Goal: Information Seeking & Learning: Learn about a topic

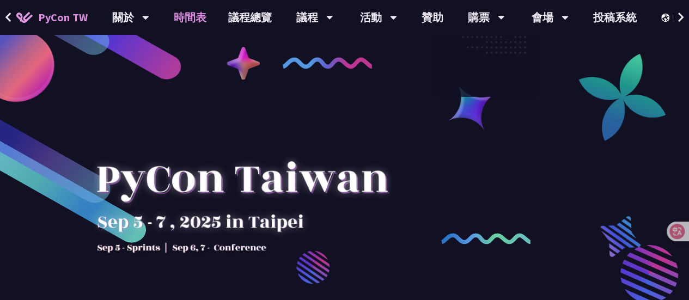
click at [189, 18] on link "時間表" at bounding box center [190, 17] width 54 height 35
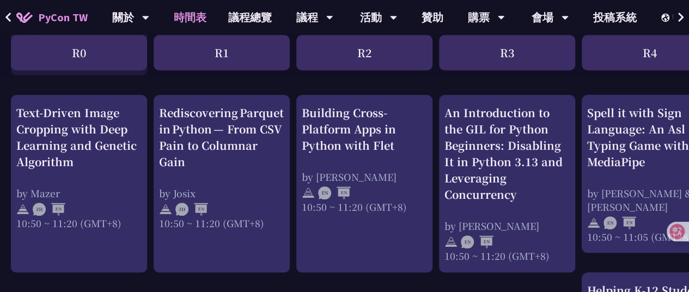
scroll to position [416, 0]
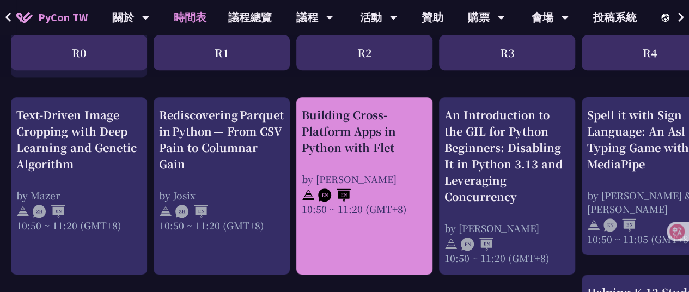
click at [377, 149] on div "Building Cross-Platform Apps in Python with Flet" at bounding box center [364, 131] width 125 height 49
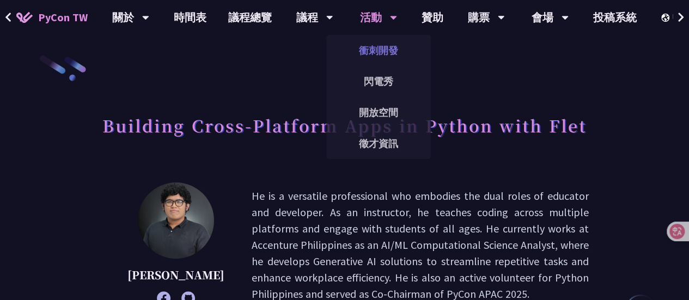
click at [386, 57] on link "衝刺開發" at bounding box center [378, 51] width 105 height 26
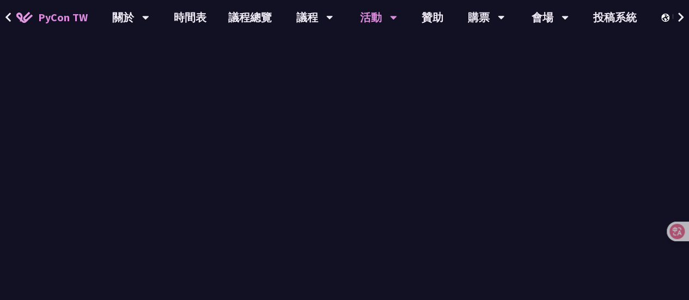
scroll to position [602, 0]
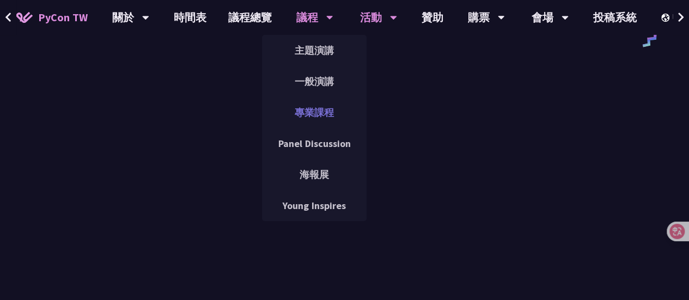
click at [313, 104] on link "專業課程" at bounding box center [314, 113] width 105 height 26
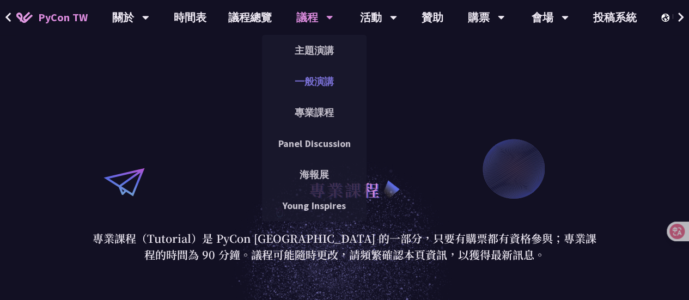
click at [315, 77] on link "一般演講" at bounding box center [314, 82] width 105 height 26
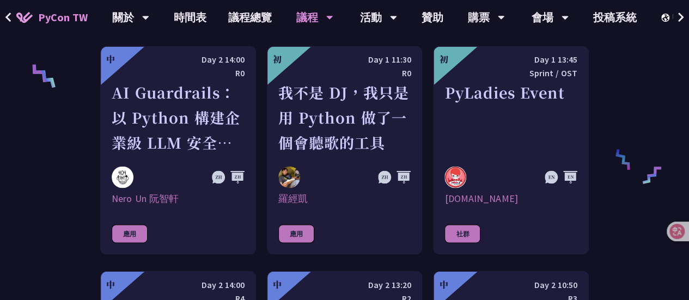
scroll to position [836, 0]
click at [194, 13] on link "時間表" at bounding box center [190, 17] width 54 height 35
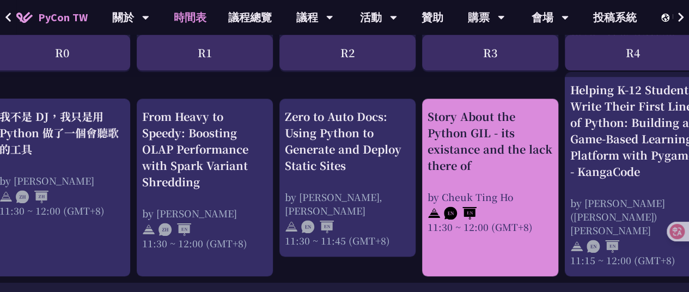
scroll to position [619, 0]
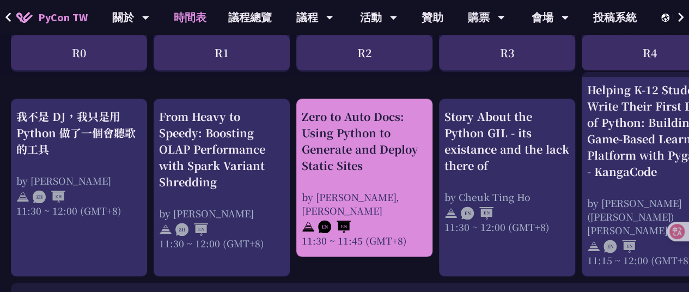
click at [360, 150] on div "Zero to Auto Docs: Using Python to Generate and Deploy Static Sites" at bounding box center [364, 140] width 125 height 65
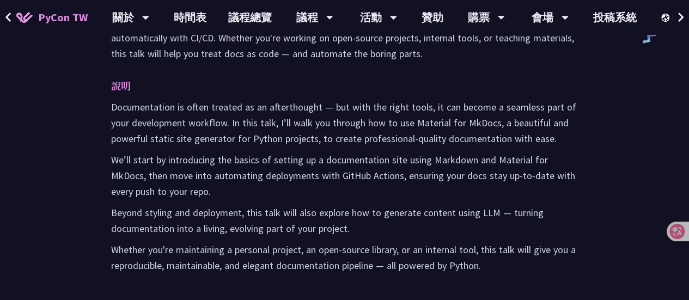
scroll to position [606, 0]
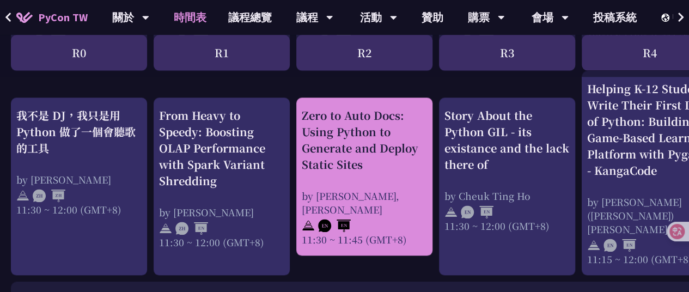
scroll to position [621, 0]
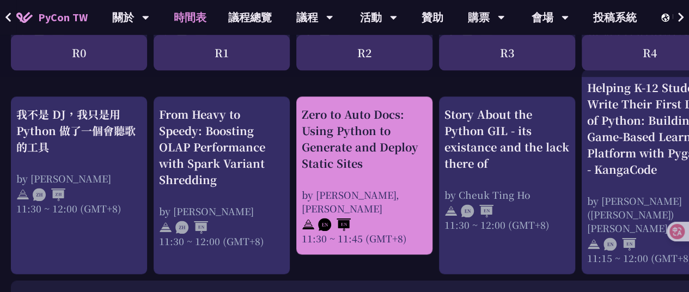
click at [375, 149] on div "Zero to Auto Docs: Using Python to Generate and Deploy Static Sites" at bounding box center [364, 138] width 125 height 65
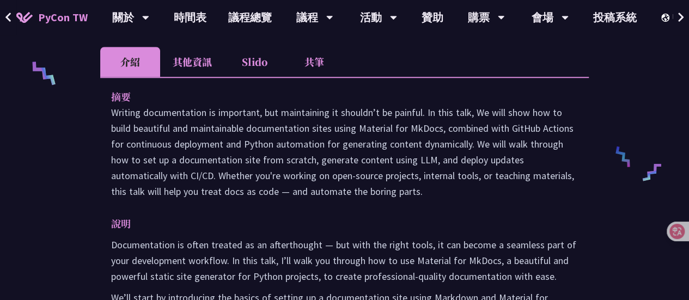
scroll to position [505, 0]
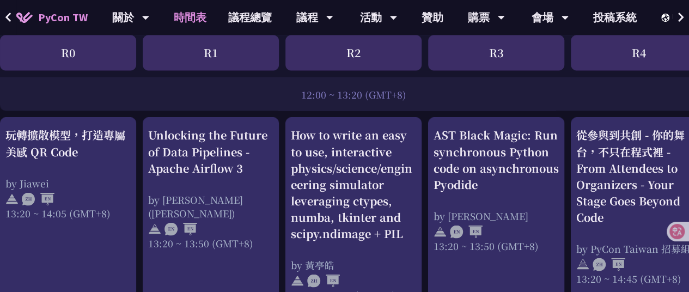
scroll to position [889, 0]
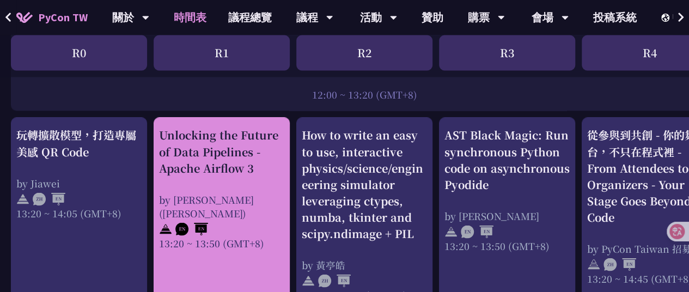
click at [226, 143] on div "Unlocking the Future of Data Pipelines - Apache Airflow 3" at bounding box center [221, 151] width 125 height 49
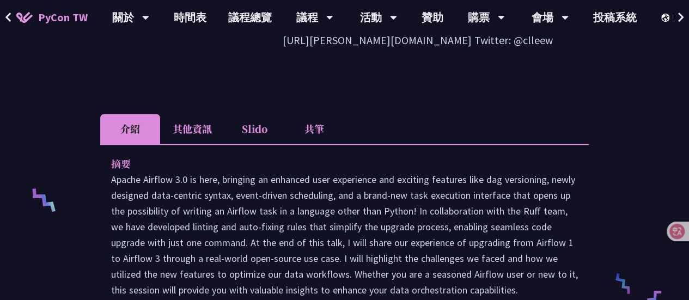
scroll to position [341, 0]
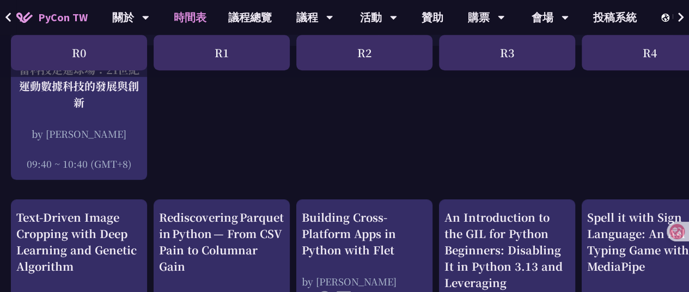
scroll to position [220, 0]
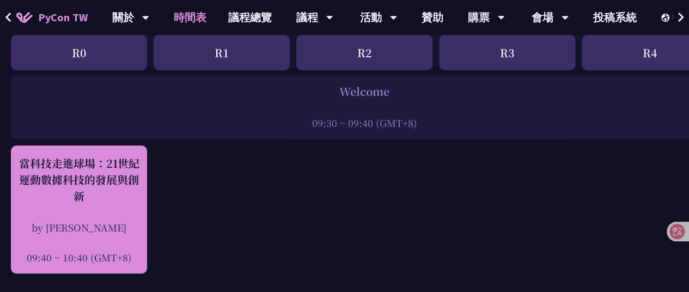
click at [111, 192] on div "當科技走進球場：21世紀運動數據科技的發展與創新" at bounding box center [78, 179] width 125 height 49
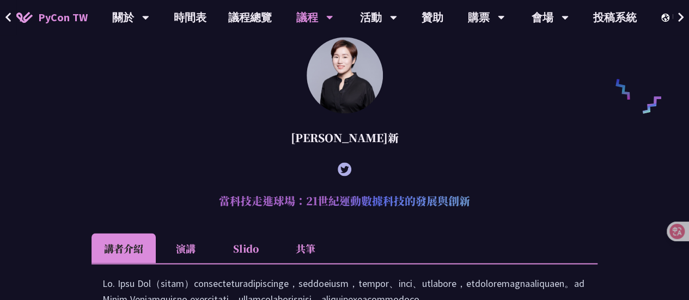
scroll to position [935, 0]
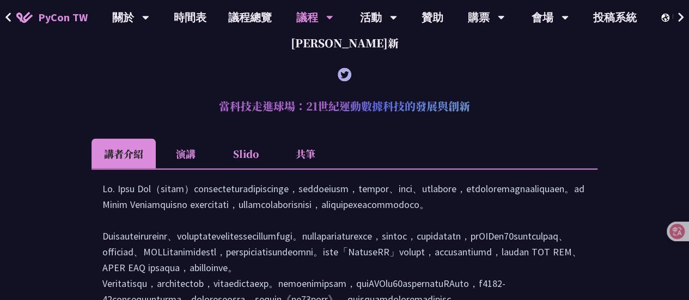
click at [309, 168] on li "共筆" at bounding box center [306, 153] width 60 height 30
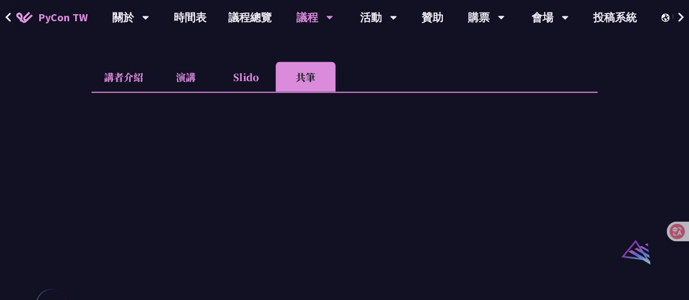
scroll to position [999, 0]
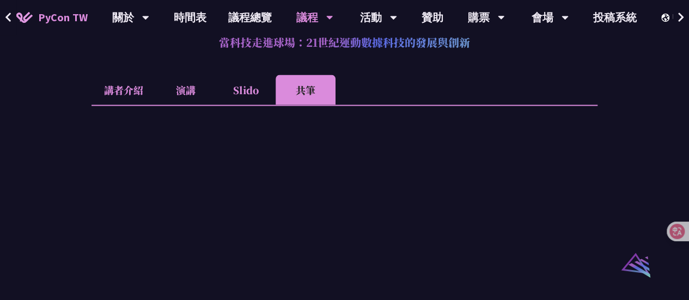
click at [310, 105] on li "共筆" at bounding box center [306, 90] width 60 height 30
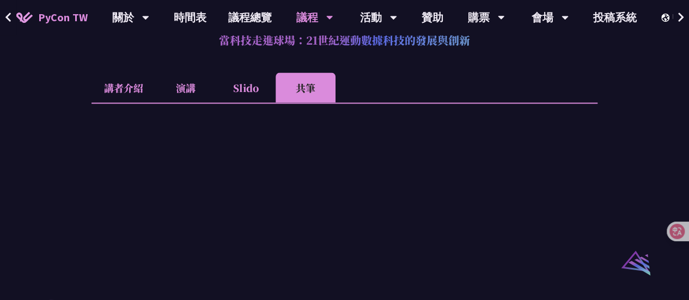
scroll to position [983, 0]
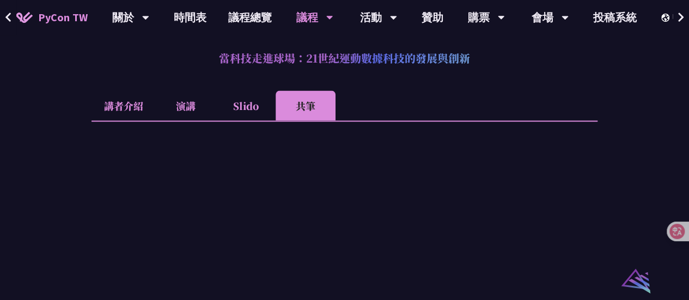
click at [266, 120] on li "Slido" at bounding box center [246, 105] width 60 height 30
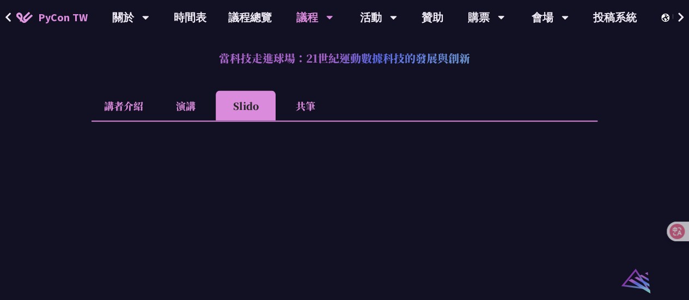
click at [307, 118] on li "共筆" at bounding box center [306, 105] width 60 height 30
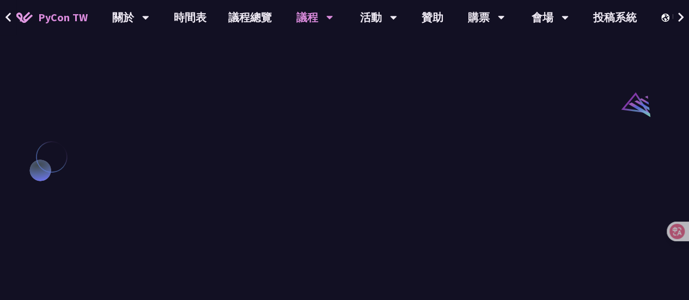
scroll to position [1230, 0]
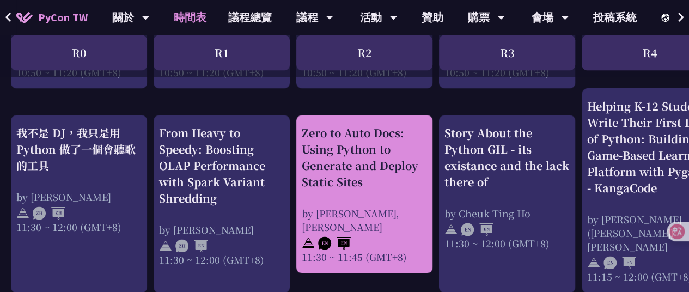
scroll to position [603, 0]
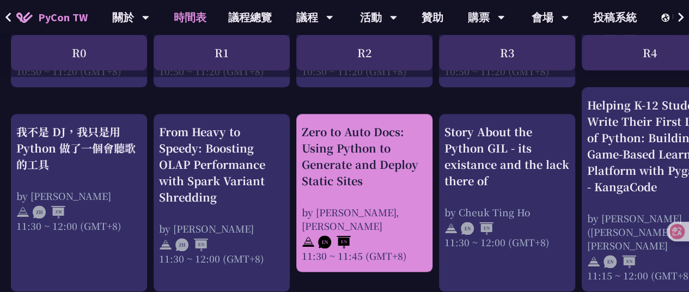
click at [357, 178] on div "Zero to Auto Docs: Using Python to Generate and Deploy Static Sites" at bounding box center [364, 156] width 125 height 65
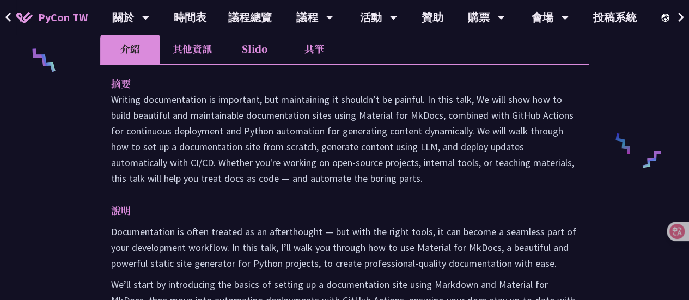
scroll to position [470, 0]
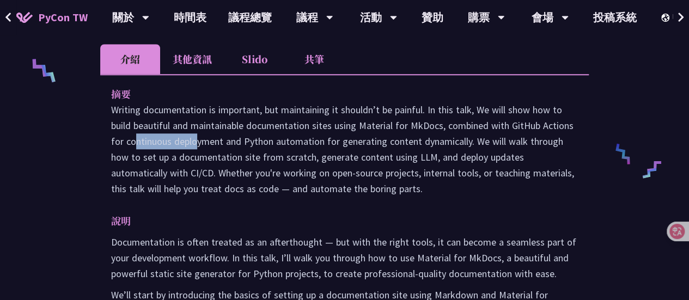
drag, startPoint x: 510, startPoint y: 128, endPoint x: 577, endPoint y: 125, distance: 67.1
click at [577, 125] on div "摘要 Writing documentation is important, but maintaining it shouldn’t be painful.…" at bounding box center [344, 255] width 488 height 362
copy p "GitHub Actions"
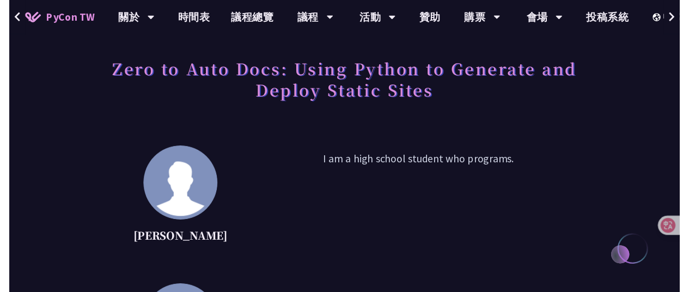
scroll to position [0, 0]
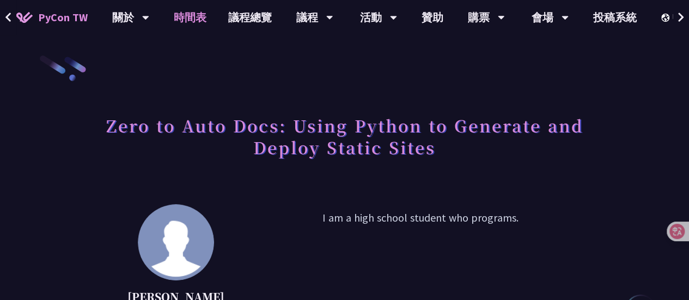
click at [194, 20] on link "時間表" at bounding box center [190, 17] width 54 height 35
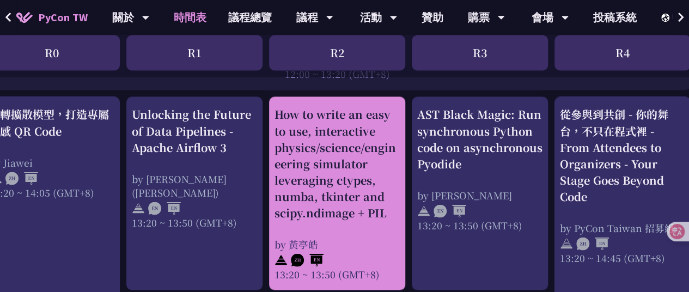
scroll to position [909, 0]
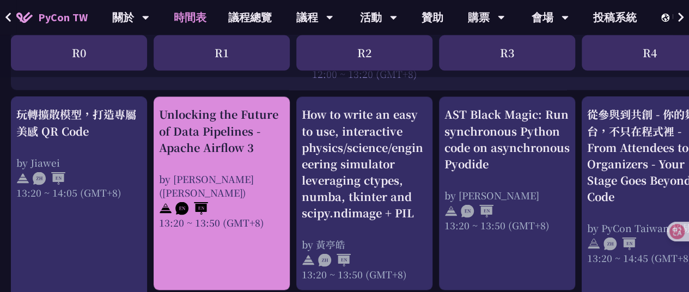
click at [238, 142] on div "Unlocking the Future of Data Pipelines - Apache Airflow 3" at bounding box center [221, 130] width 125 height 49
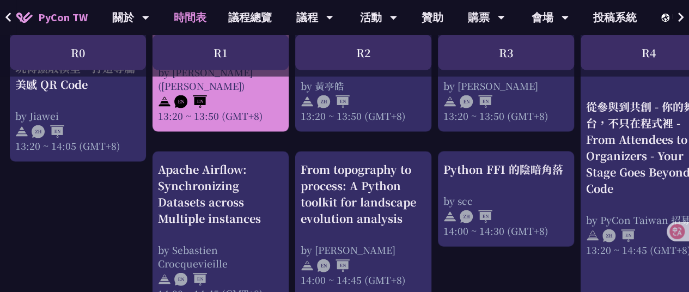
scroll to position [1099, 0]
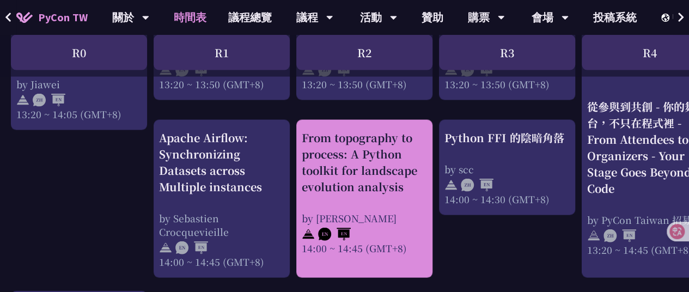
click at [382, 189] on div "From topography to process: A Python toolkit for landscape evolution analysis b…" at bounding box center [364, 192] width 125 height 125
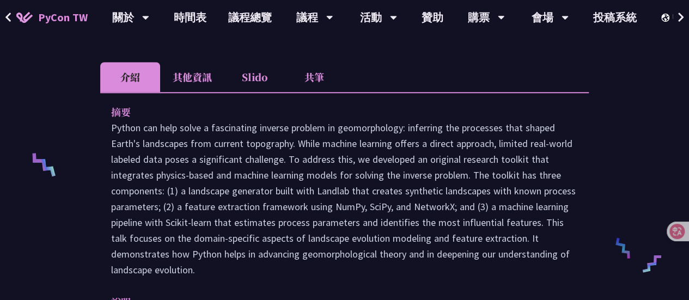
scroll to position [423, 0]
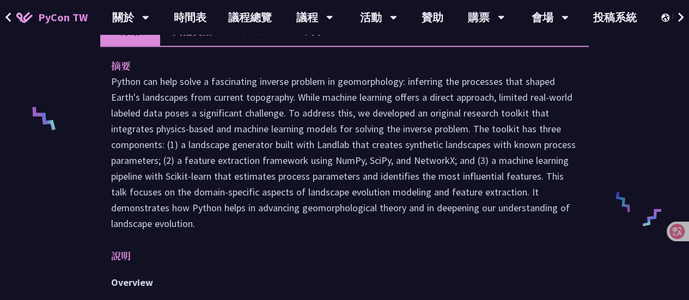
click at [389, 155] on p at bounding box center [344, 153] width 467 height 158
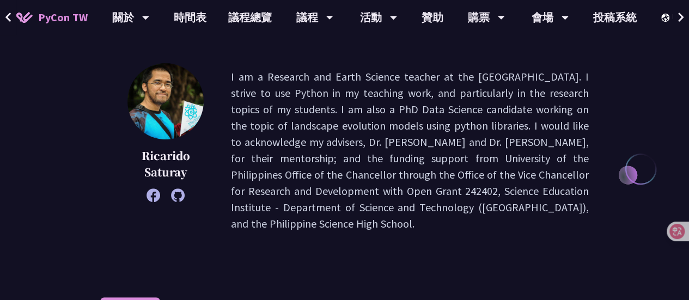
scroll to position [116, 0]
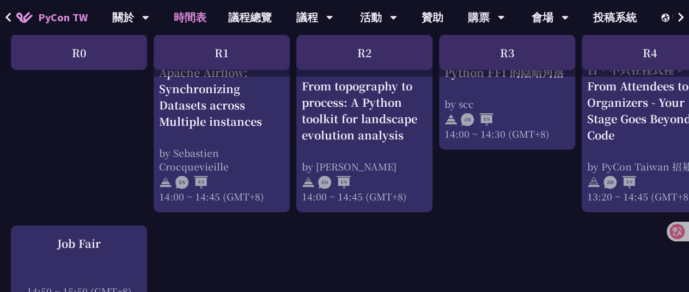
scroll to position [1166, 0]
